Goal: Find specific page/section: Find specific page/section

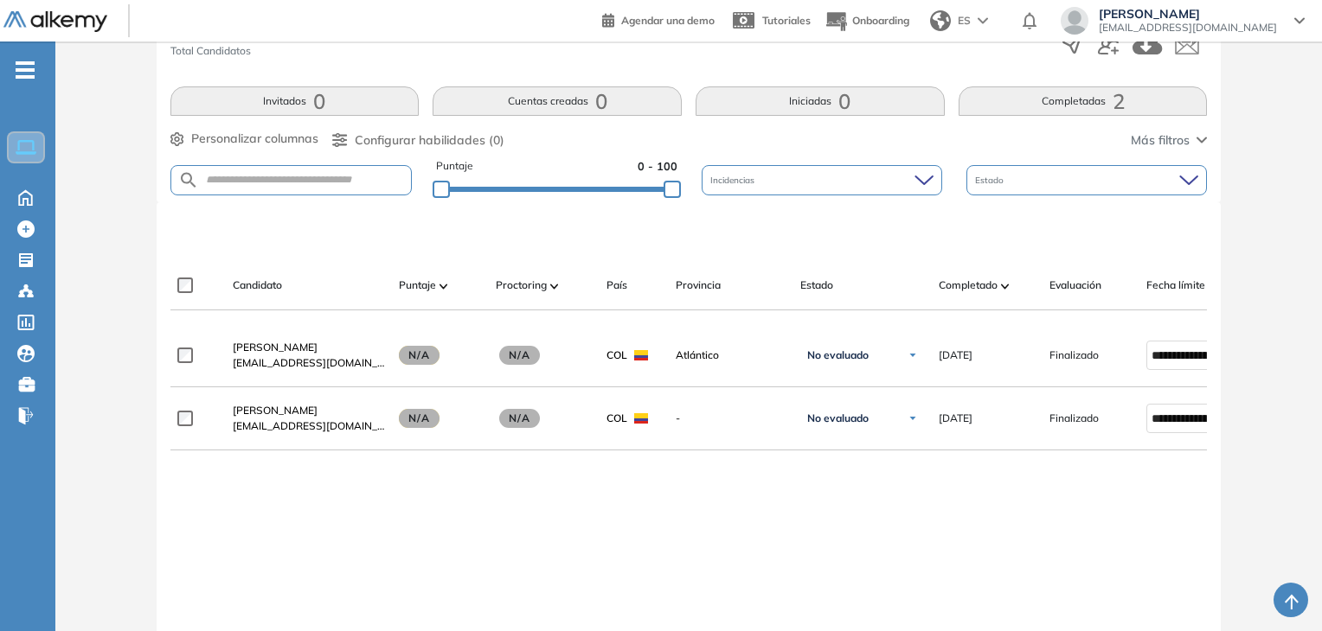
scroll to position [322, 0]
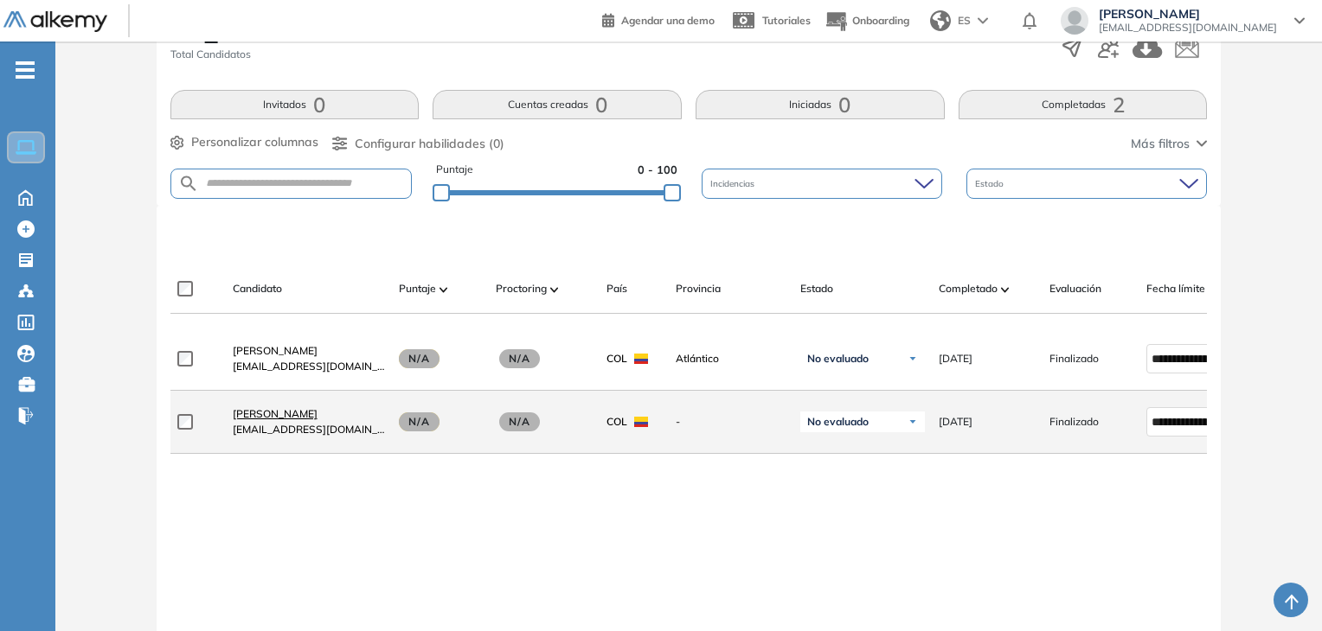
click at [269, 419] on span "[PERSON_NAME]" at bounding box center [275, 413] width 85 height 13
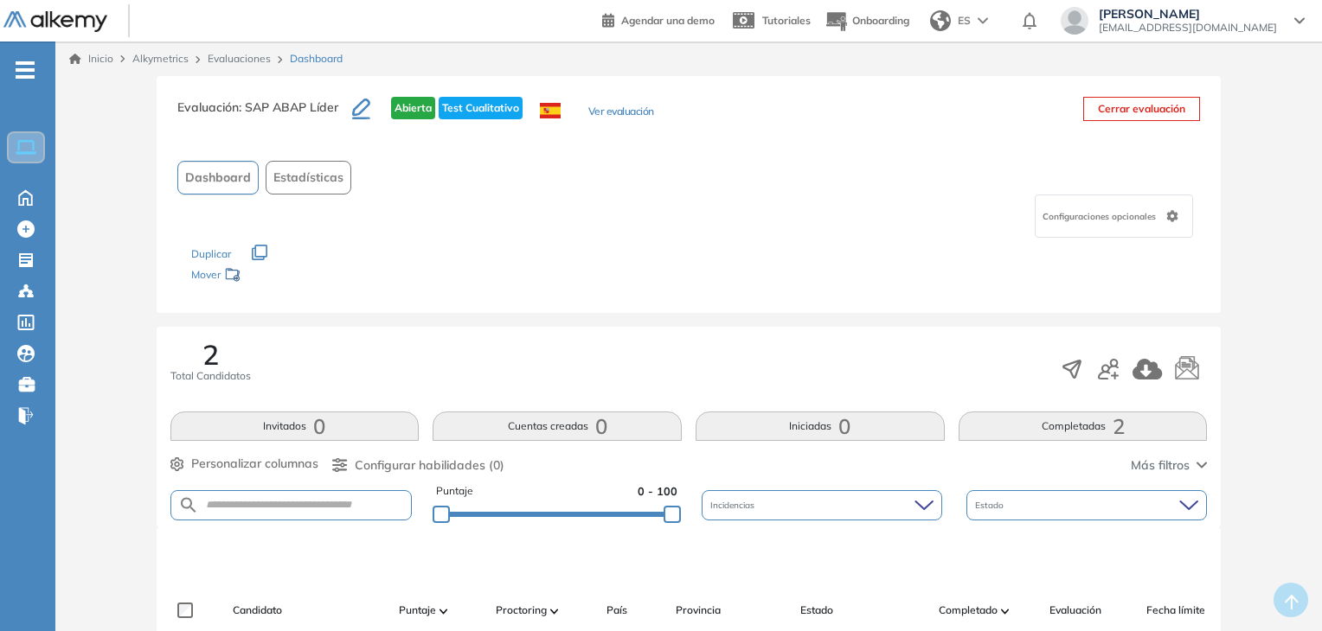
scroll to position [253, 0]
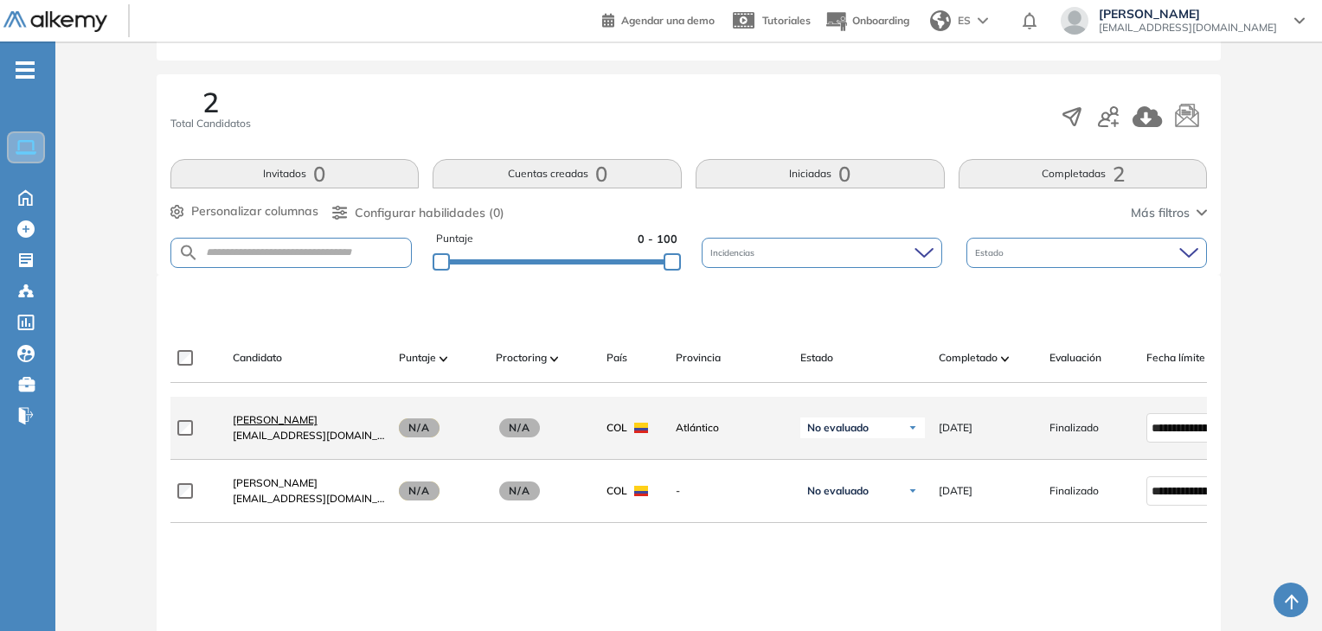
click at [317, 423] on span "[PERSON_NAME]" at bounding box center [275, 419] width 85 height 13
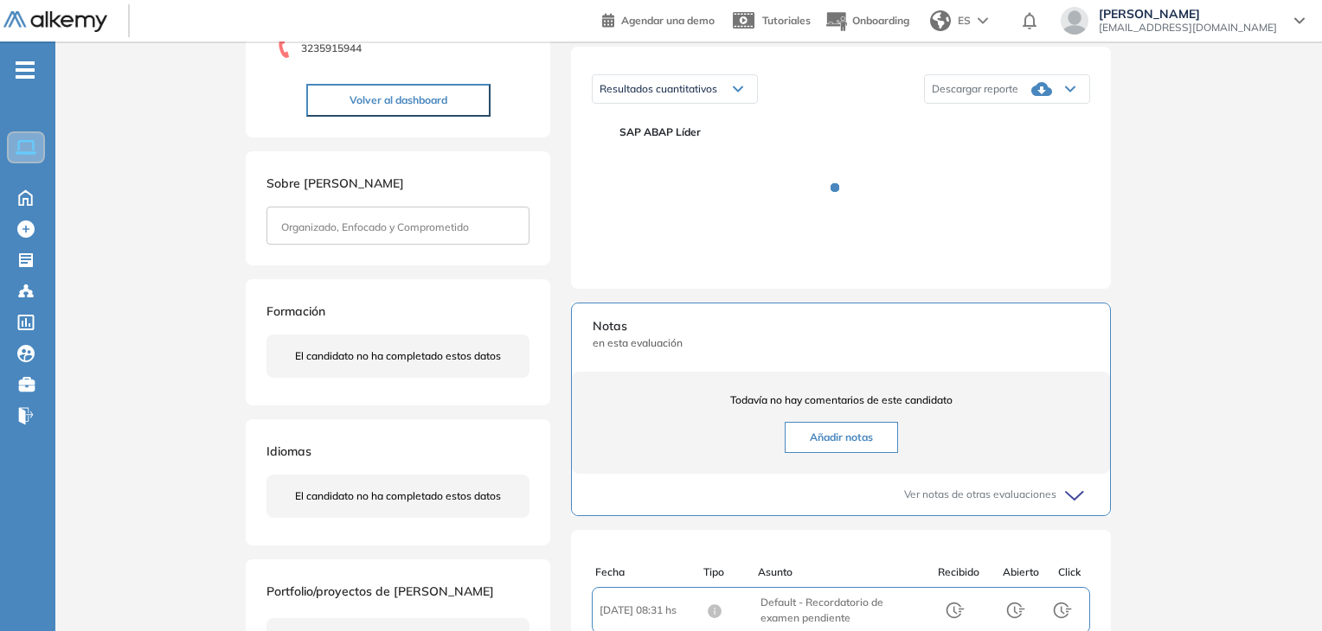
scroll to position [258, 0]
